Goal: Task Accomplishment & Management: Use online tool/utility

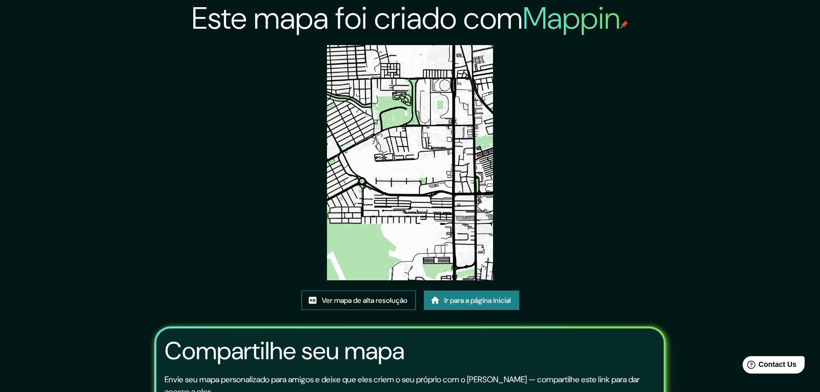
click at [367, 291] on link "Ver mapa de alta resolução" at bounding box center [358, 300] width 114 height 19
click at [466, 296] on font "Ir para a página inicial" at bounding box center [478, 300] width 67 height 9
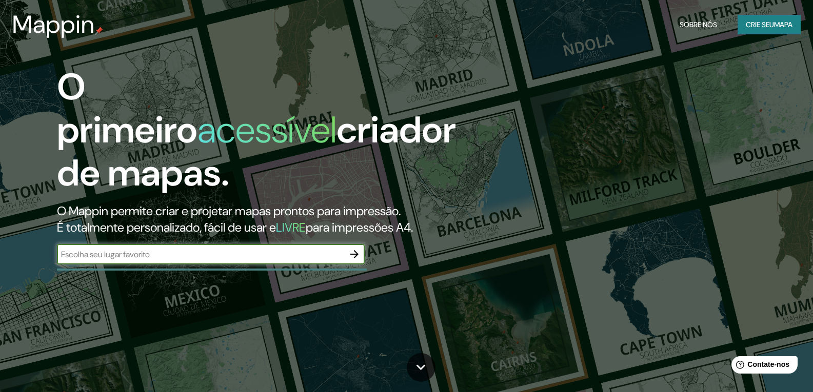
drag, startPoint x: 299, startPoint y: 274, endPoint x: 300, endPoint y: 262, distance: 12.3
click at [298, 268] on div "O primeiro acessível criador de mapas. O Mappin permite criar e projetar mapas …" at bounding box center [260, 170] width 488 height 209
click at [301, 251] on input "text" at bounding box center [200, 255] width 287 height 12
type input ","
type input "manaus"
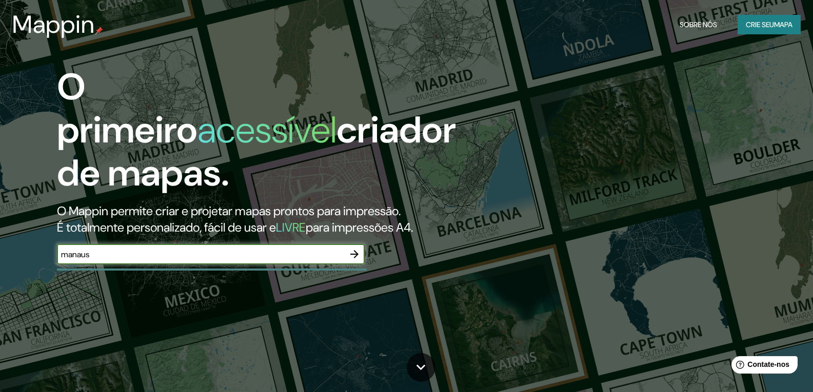
click at [353, 257] on icon "button" at bounding box center [354, 254] width 12 height 12
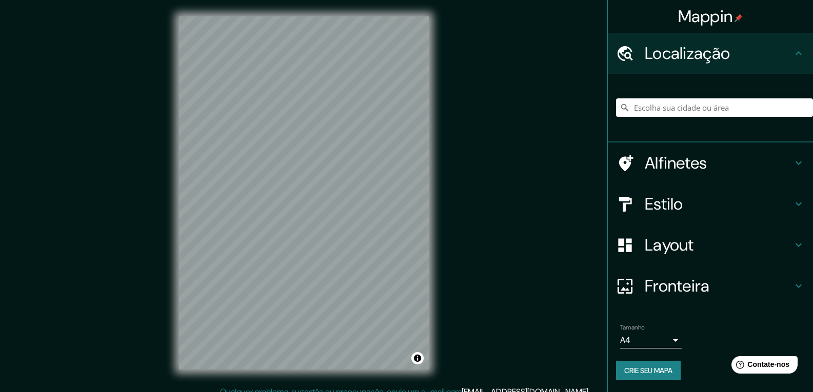
click at [106, 329] on div "Mappin Localização Alfinetes Estilo Layout Fronteira Escolha uma borda. Dica : …" at bounding box center [406, 201] width 813 height 403
click at [436, 253] on div "© Mapbox © OpenStreetMap Improve this map" at bounding box center [304, 193] width 283 height 386
click at [437, 146] on div "© Mapbox © OpenStreetMap Improve this map" at bounding box center [304, 193] width 283 height 386
click at [457, 204] on div "Mappin Localização Alfinetes Estilo Layout Fronteira Escolha uma borda. Dica : …" at bounding box center [406, 201] width 813 height 403
click at [65, 234] on div "Mappin Localização Alfinetes Estilo Layout Fronteira Escolha uma borda. Dica : …" at bounding box center [406, 201] width 813 height 403
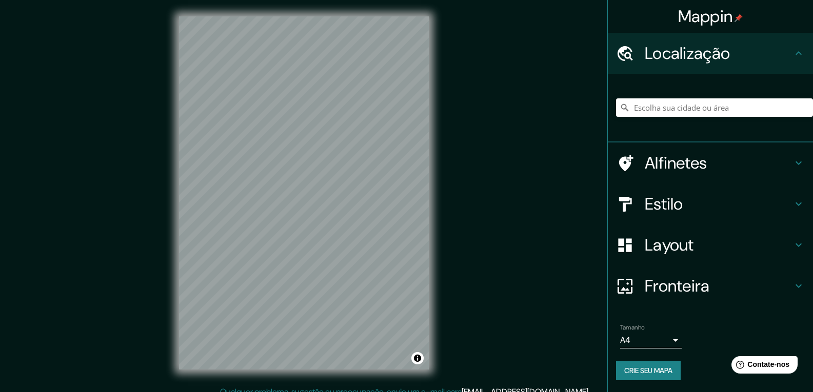
click at [257, 392] on html "Mappin Localização Alfinetes Estilo Layout Fronteira Escolha uma borda. Dica : …" at bounding box center [406, 196] width 813 height 392
click at [437, 232] on div "© Mapbox © OpenStreetMap Improve this map" at bounding box center [304, 193] width 283 height 386
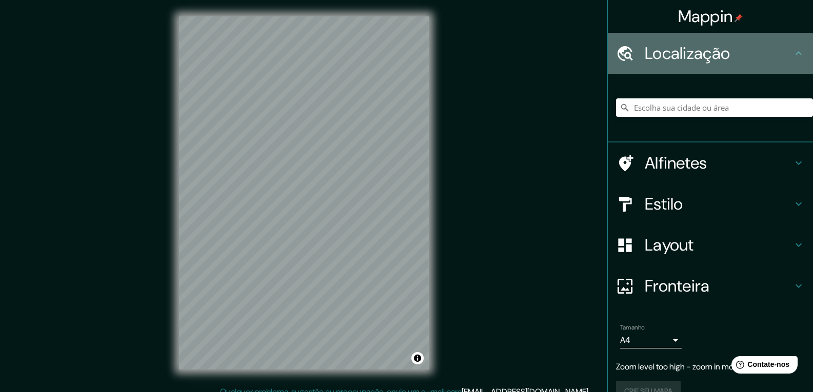
click at [745, 55] on h4 "Localização" at bounding box center [719, 53] width 148 height 21
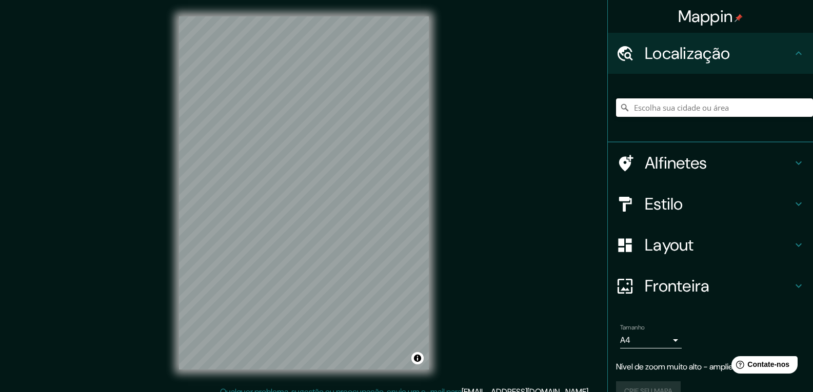
click at [699, 113] on input "Escolha sua cidade ou área" at bounding box center [714, 107] width 197 height 18
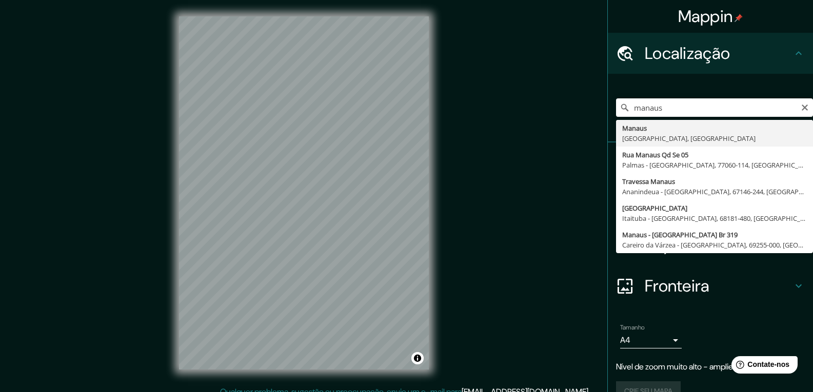
type input "[GEOGRAPHIC_DATA], [GEOGRAPHIC_DATA], [GEOGRAPHIC_DATA]"
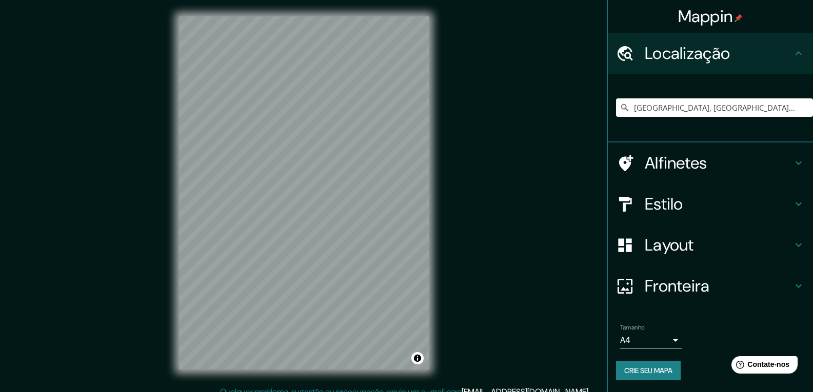
scroll to position [7, 0]
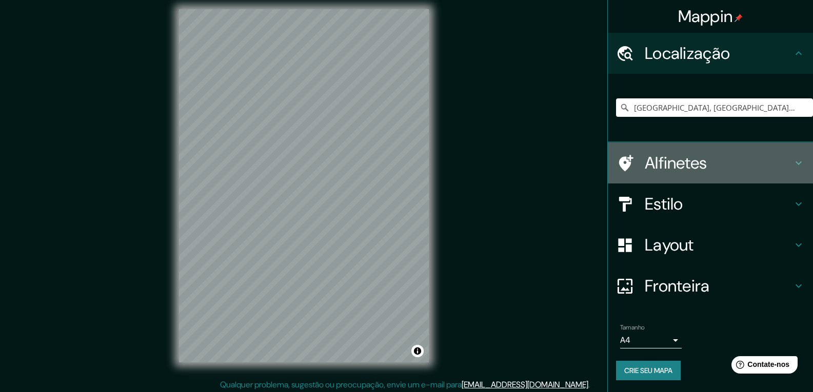
click at [725, 172] on h4 "Alfinetes" at bounding box center [719, 163] width 148 height 21
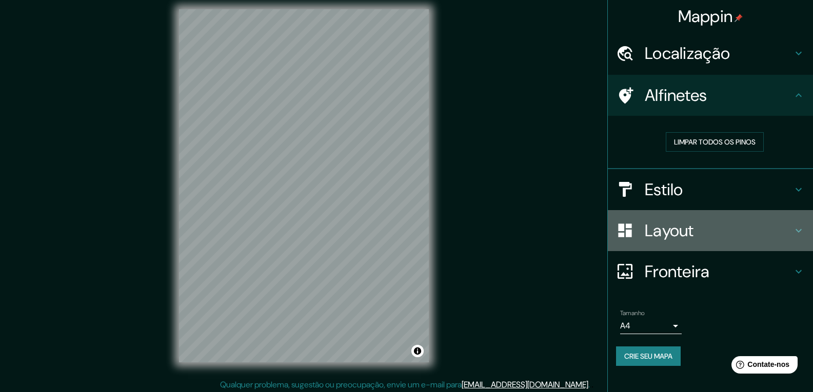
click at [696, 210] on div "Layout" at bounding box center [710, 230] width 205 height 41
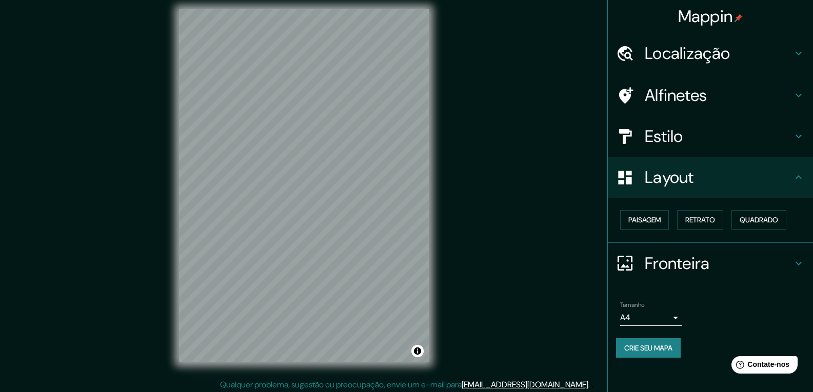
click at [691, 91] on font "Alfinetes" at bounding box center [676, 96] width 63 height 22
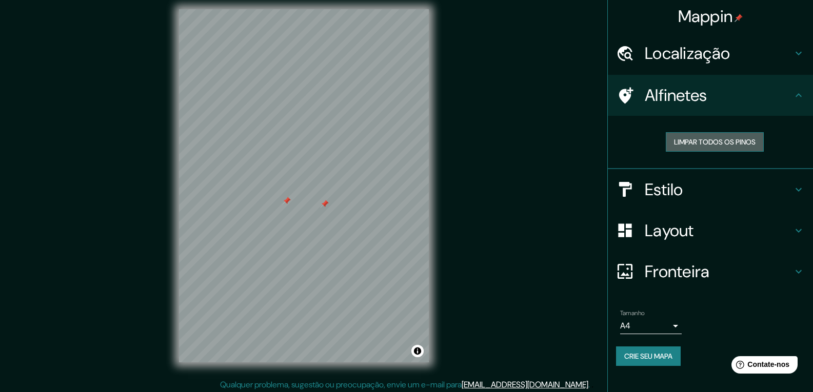
click at [711, 135] on font "Limpar todos os pinos" at bounding box center [715, 141] width 82 height 13
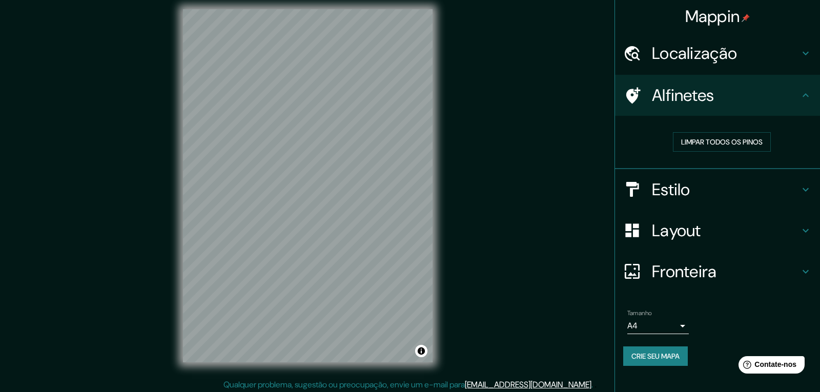
click at [646, 329] on body "Mappin Localização [GEOGRAPHIC_DATA], [GEOGRAPHIC_DATA], [GEOGRAPHIC_DATA] Alfi…" at bounding box center [410, 189] width 820 height 392
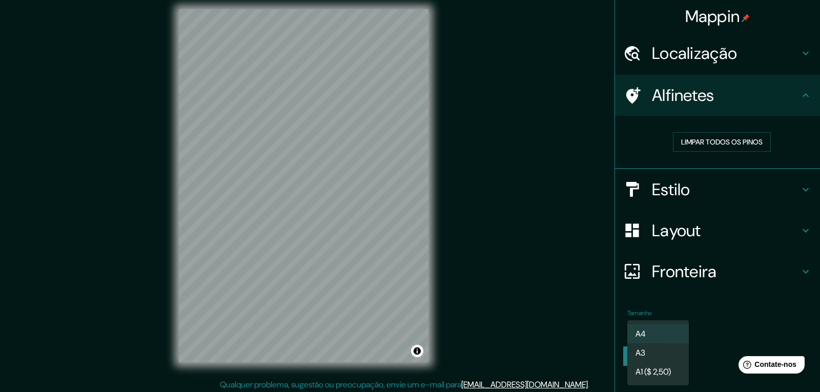
click at [654, 351] on li "A3" at bounding box center [659, 353] width 62 height 19
type input "a4"
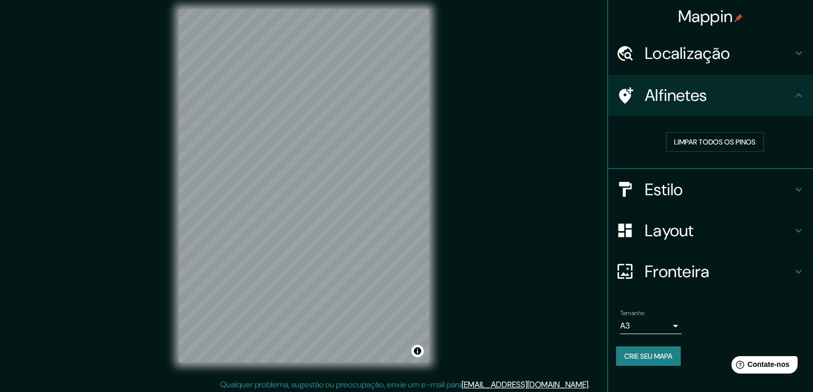
click at [651, 199] on font "Estilo" at bounding box center [664, 190] width 38 height 22
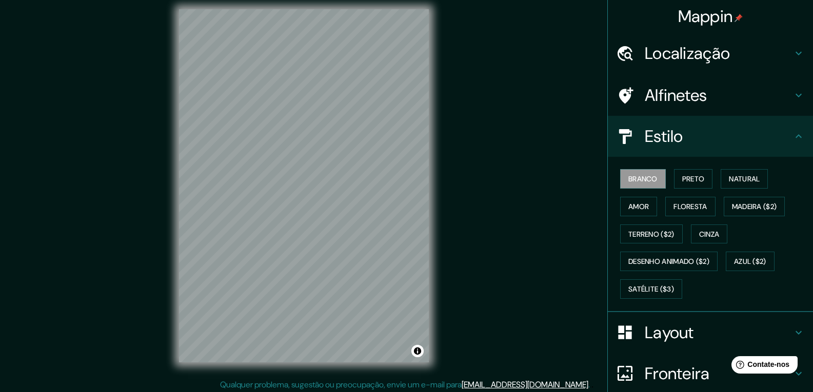
click at [677, 168] on div "Branco Preto Natural Amor Floresta Madeira ($2) Terreno ($2) Cinza Desenho anim…" at bounding box center [714, 234] width 197 height 138
click at [682, 174] on font "Preto" at bounding box center [693, 178] width 23 height 13
click at [730, 182] on font "Natural" at bounding box center [744, 178] width 31 height 9
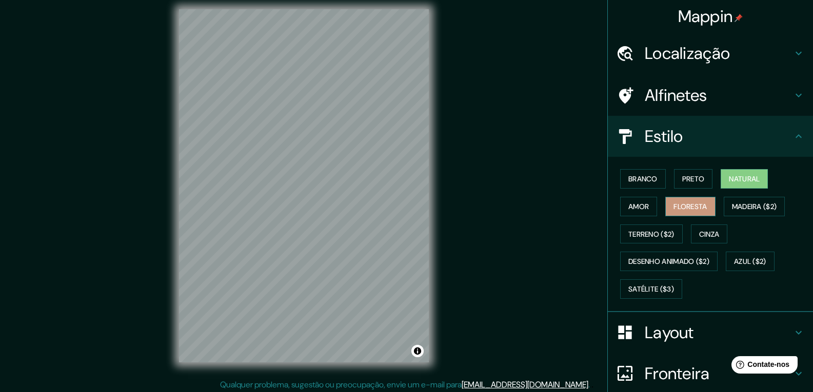
click at [673, 207] on font "Floresta" at bounding box center [689, 206] width 33 height 9
click at [636, 211] on font "Amor" at bounding box center [638, 206] width 21 height 9
click at [730, 181] on font "Natural" at bounding box center [744, 178] width 31 height 9
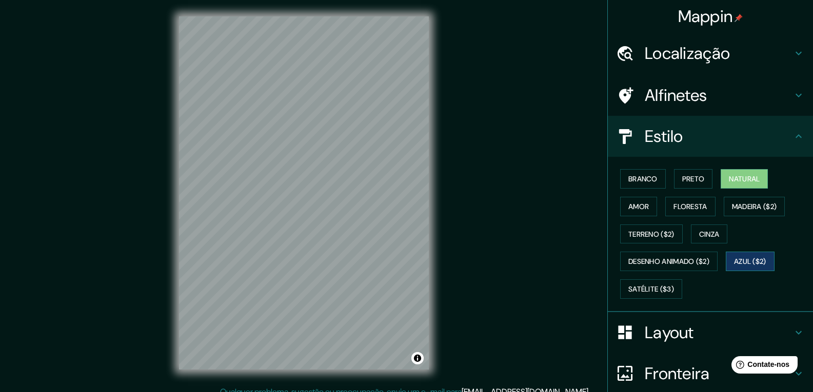
click at [734, 265] on font "Azul ($2)" at bounding box center [750, 261] width 32 height 9
click at [668, 268] on font "Desenho animado ($2)" at bounding box center [668, 261] width 81 height 13
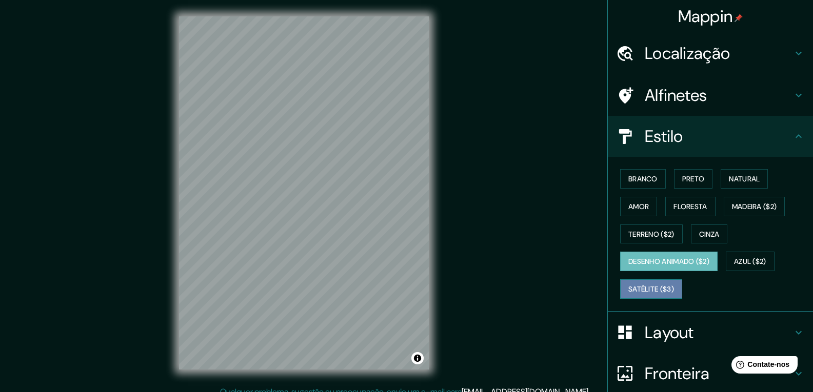
click at [638, 291] on font "Satélite ($3)" at bounding box center [651, 289] width 46 height 9
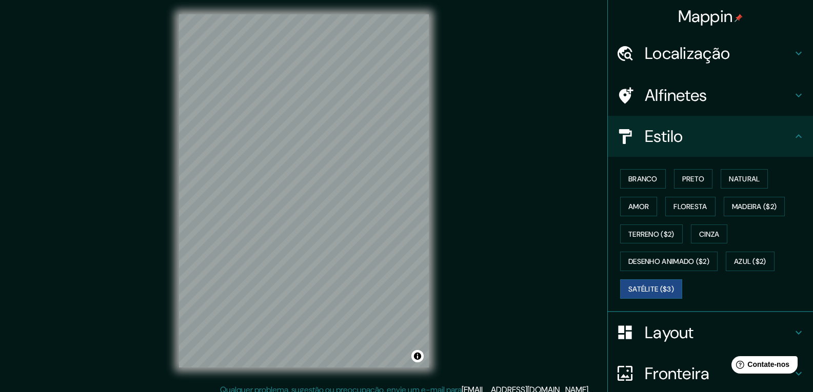
click at [699, 341] on h4 "Layout" at bounding box center [719, 333] width 148 height 21
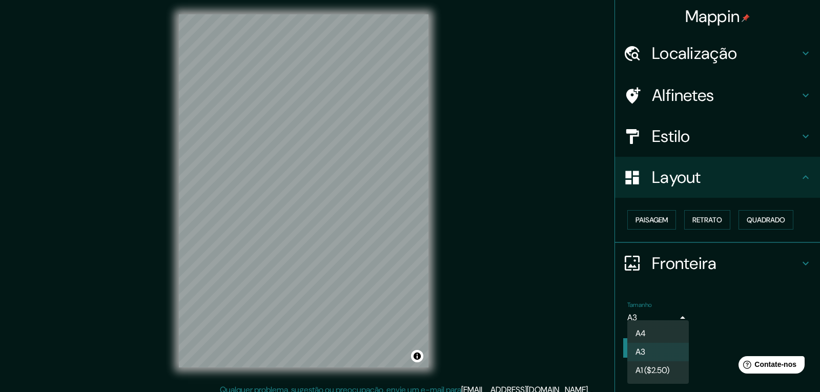
click at [644, 311] on body "Mappin Localização [GEOGRAPHIC_DATA], [GEOGRAPHIC_DATA], [GEOGRAPHIC_DATA] Alfi…" at bounding box center [410, 194] width 820 height 392
click at [654, 352] on li "A3" at bounding box center [659, 353] width 62 height 19
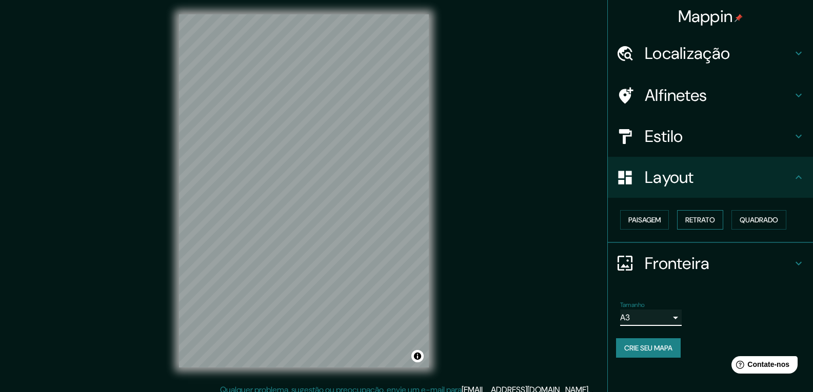
scroll to position [0, 0]
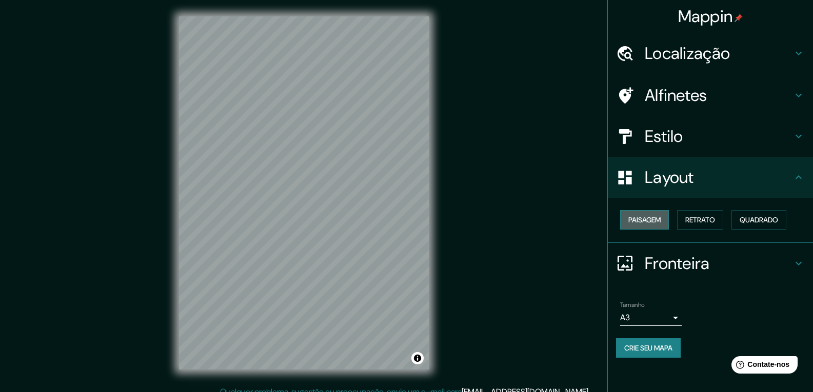
click at [664, 219] on button "Paisagem" at bounding box center [644, 219] width 49 height 19
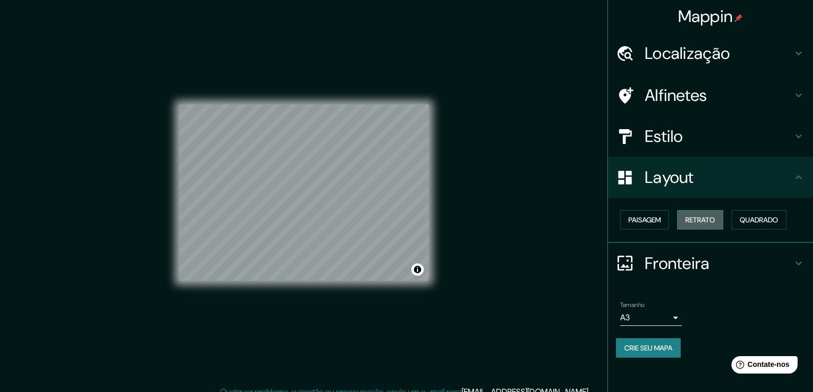
click at [697, 215] on button "Retrato" at bounding box center [700, 219] width 46 height 19
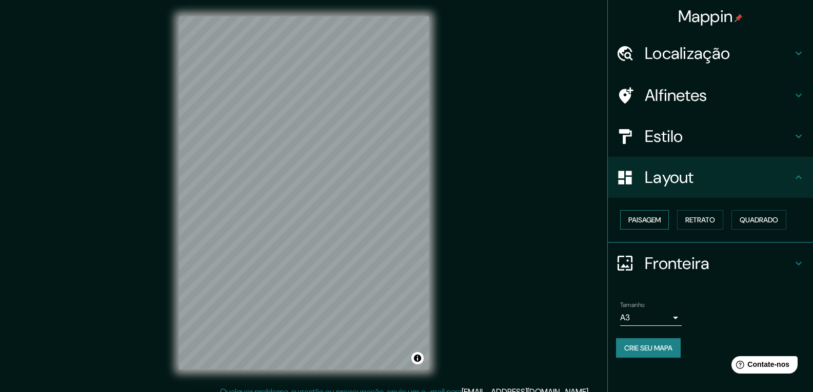
click at [640, 216] on font "Paisagem" at bounding box center [644, 219] width 32 height 9
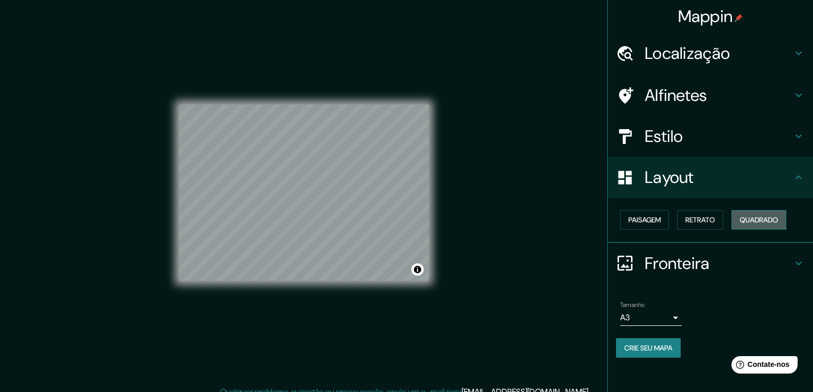
click at [770, 222] on font "Quadrado" at bounding box center [758, 219] width 38 height 9
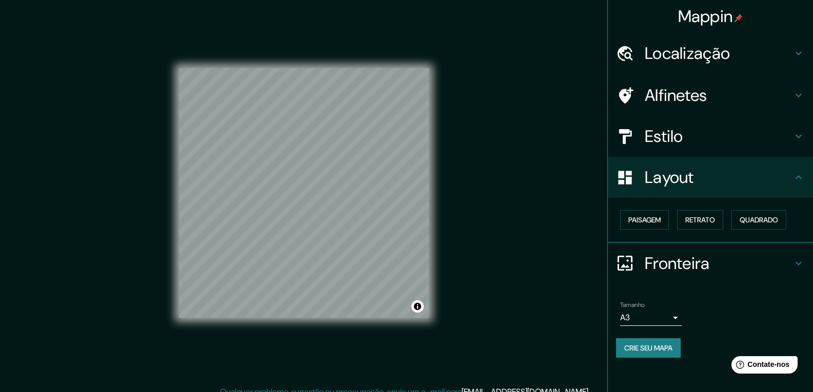
click at [675, 218] on div "Paisagem Retrato Quadrado" at bounding box center [714, 220] width 197 height 28
click at [617, 220] on div "Paisagem Retrato Quadrado" at bounding box center [714, 220] width 197 height 28
click at [636, 220] on font "Paisagem" at bounding box center [644, 219] width 32 height 9
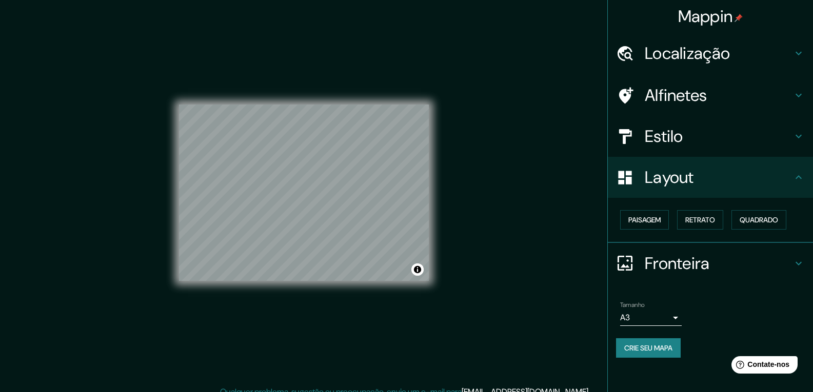
click at [683, 140] on font "Estilo" at bounding box center [664, 137] width 38 height 22
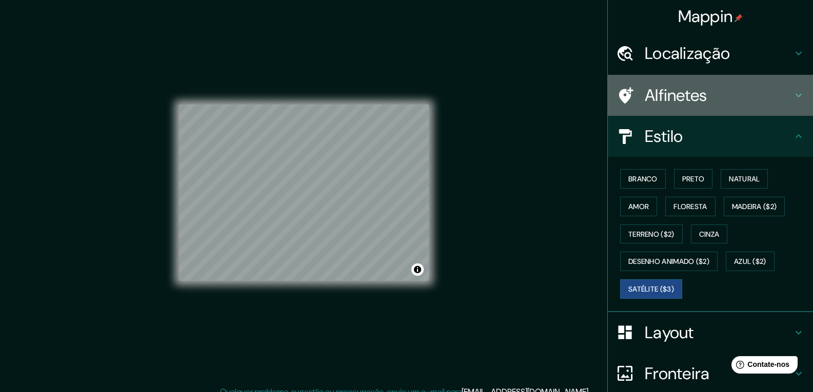
click at [686, 106] on font "Alfinetes" at bounding box center [676, 96] width 63 height 22
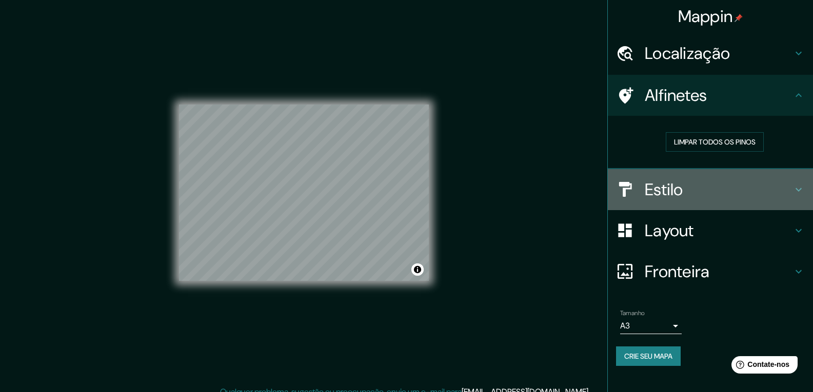
click at [698, 201] on div "Estilo" at bounding box center [710, 189] width 205 height 41
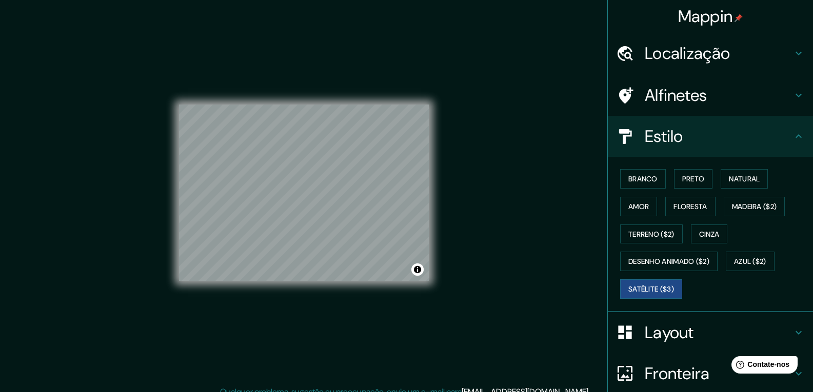
drag, startPoint x: 635, startPoint y: 209, endPoint x: 655, endPoint y: 203, distance: 21.3
click at [635, 209] on font "Amor" at bounding box center [638, 206] width 21 height 13
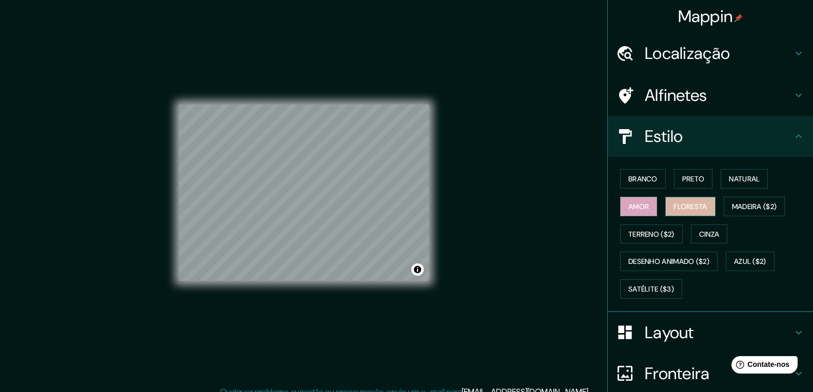
click at [678, 202] on font "Floresta" at bounding box center [689, 206] width 33 height 9
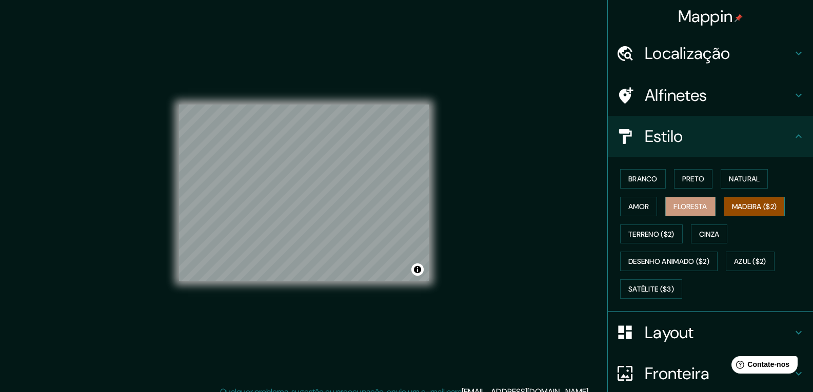
click at [781, 203] on button "Madeira ($2)" at bounding box center [754, 206] width 62 height 19
click at [751, 176] on font "Natural" at bounding box center [744, 178] width 31 height 9
